Goal: Register for event/course

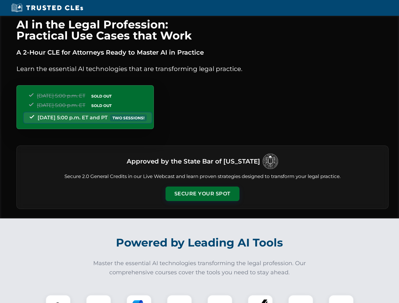
click at [202, 194] on button "Secure Your Spot" at bounding box center [202, 194] width 74 height 15
click at [58, 299] on img at bounding box center [58, 307] width 18 height 18
